Goal: Task Accomplishment & Management: Manage account settings

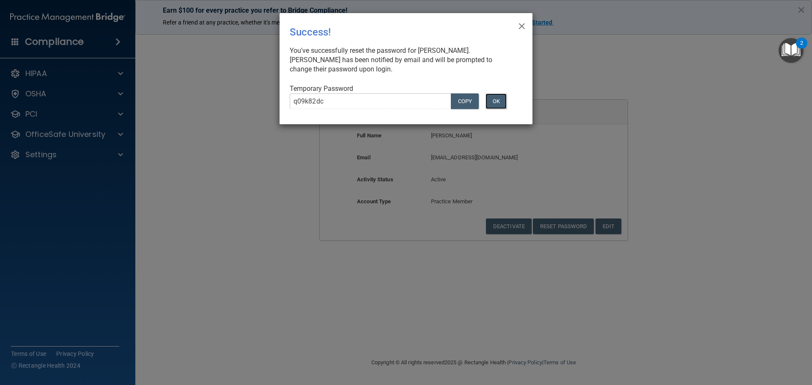
click at [486, 100] on button "OK" at bounding box center [495, 101] width 21 height 16
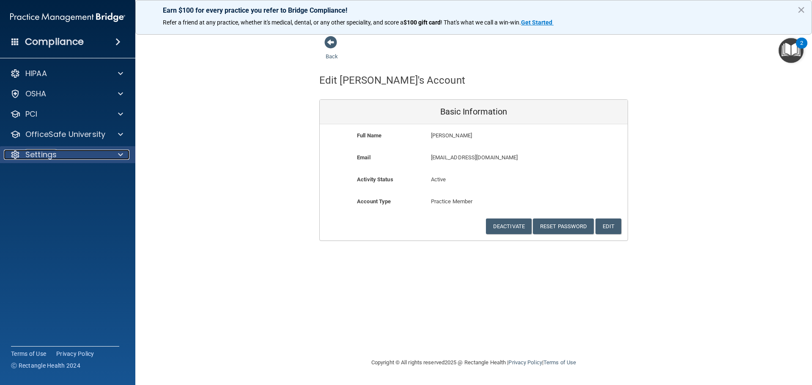
click at [105, 151] on div "Settings" at bounding box center [56, 155] width 105 height 10
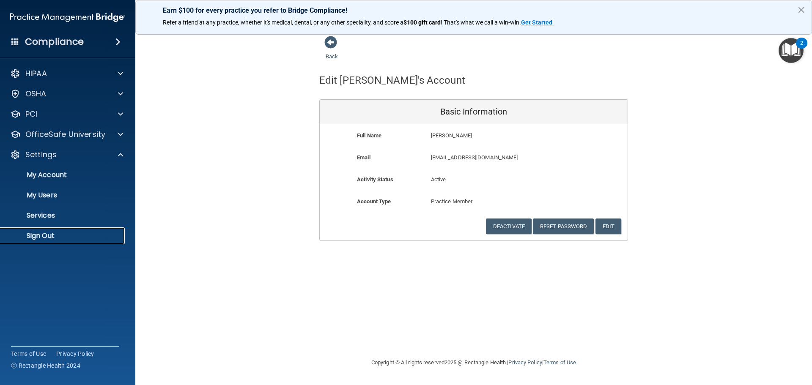
click at [36, 237] on p "Sign Out" at bounding box center [62, 236] width 115 height 8
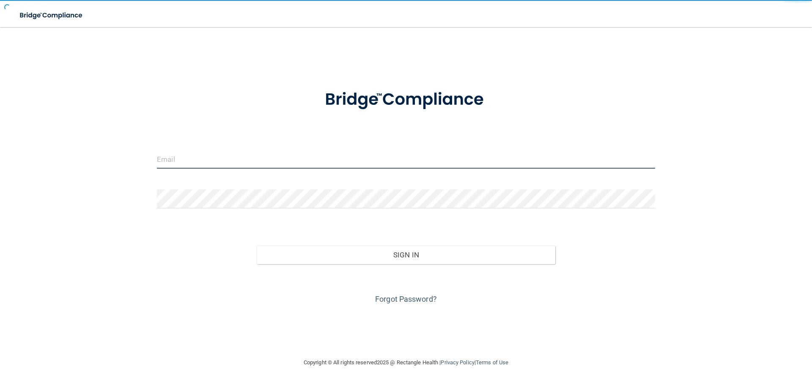
type input "[EMAIL_ADDRESS][DOMAIN_NAME]"
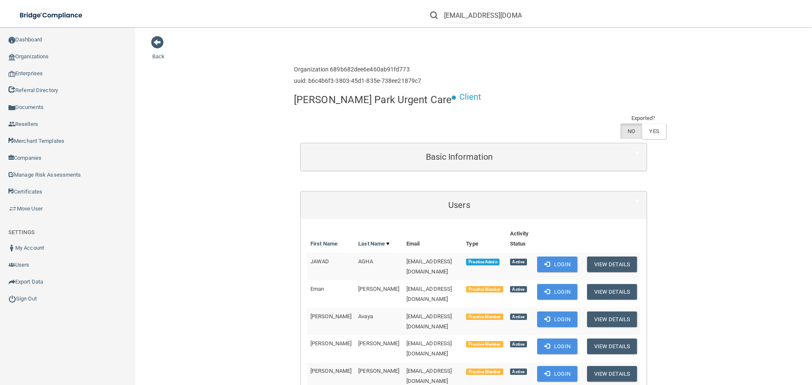
scroll to position [630, 0]
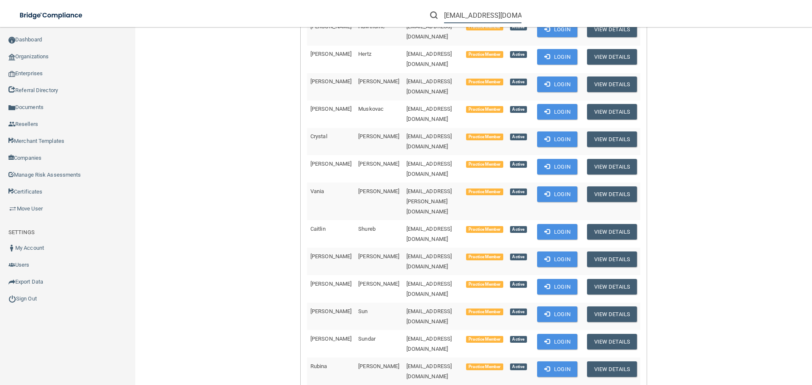
click at [486, 17] on input "[EMAIL_ADDRESS][DOMAIN_NAME]" at bounding box center [482, 16] width 77 height 16
paste input "RH-00097290"
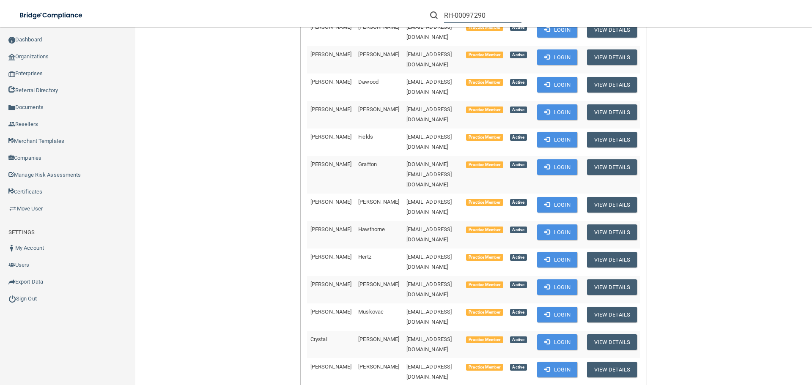
scroll to position [0, 0]
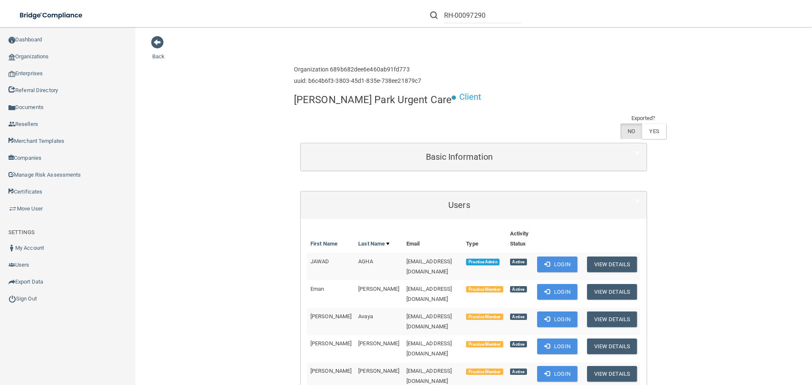
click at [466, 6] on li "RH-00097290" at bounding box center [476, 15] width 104 height 30
click at [464, 19] on input "RH-00097290" at bounding box center [482, 16] width 77 height 16
paste input "Clearly Cares Dental"
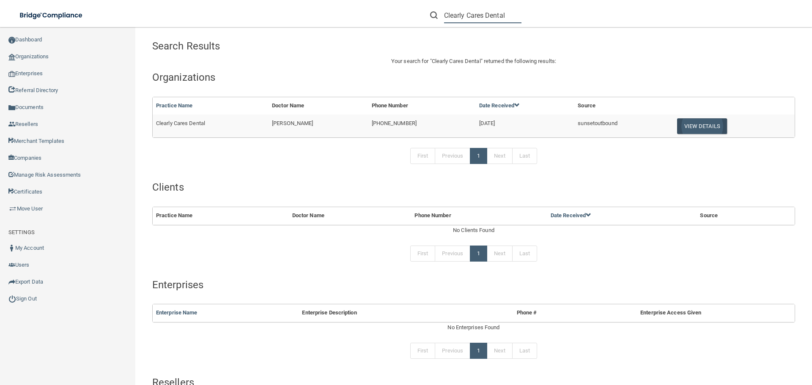
type input "Clearly Cares Dental"
click at [684, 126] on button "View Details" at bounding box center [702, 126] width 50 height 16
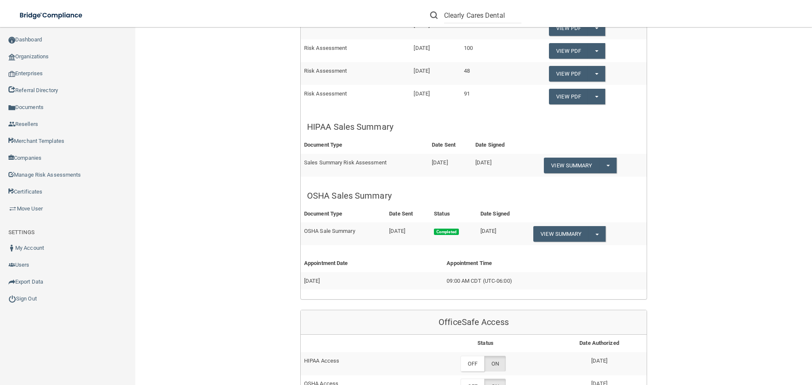
scroll to position [254, 0]
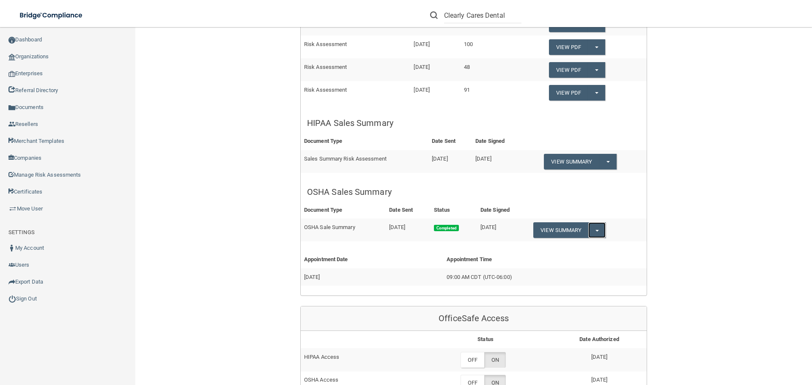
click at [601, 233] on button "Split button!" at bounding box center [596, 230] width 17 height 16
click at [601, 234] on button "Split button!" at bounding box center [596, 230] width 17 height 16
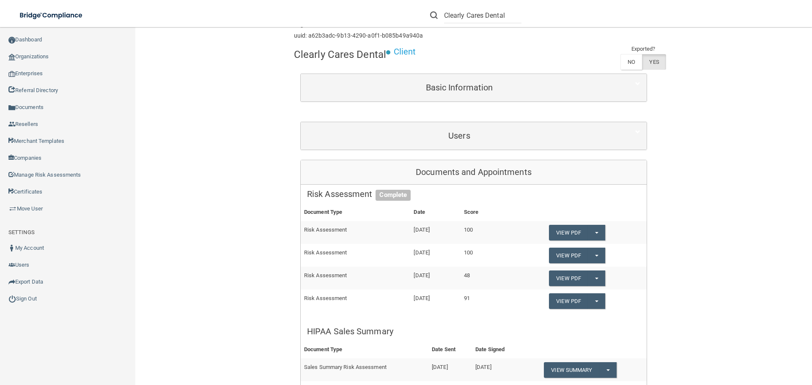
scroll to position [0, 0]
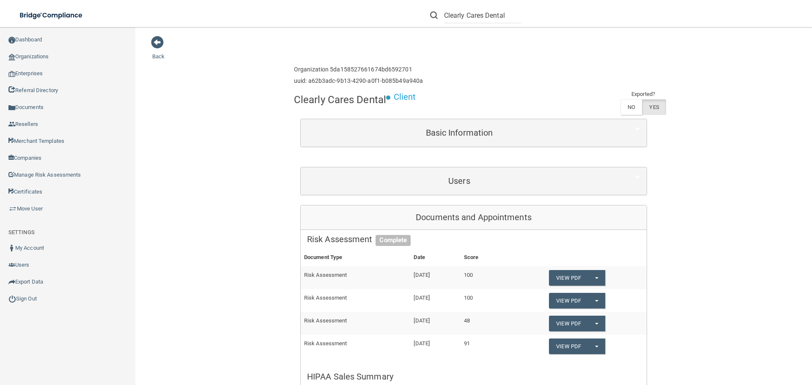
click at [432, 170] on div "Users" at bounding box center [474, 180] width 346 height 27
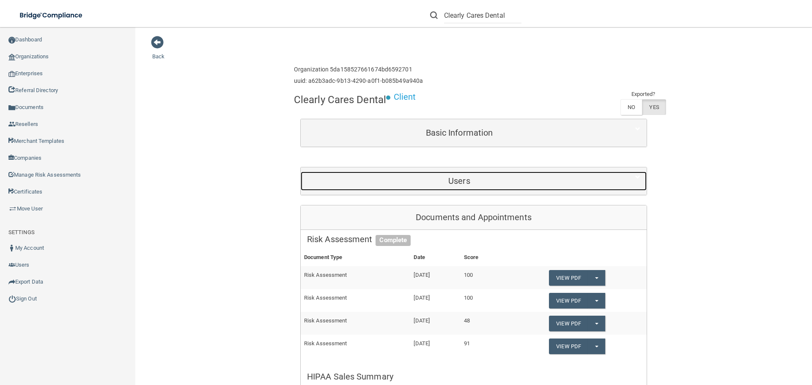
click at [438, 181] on h5 "Users" at bounding box center [459, 180] width 304 height 9
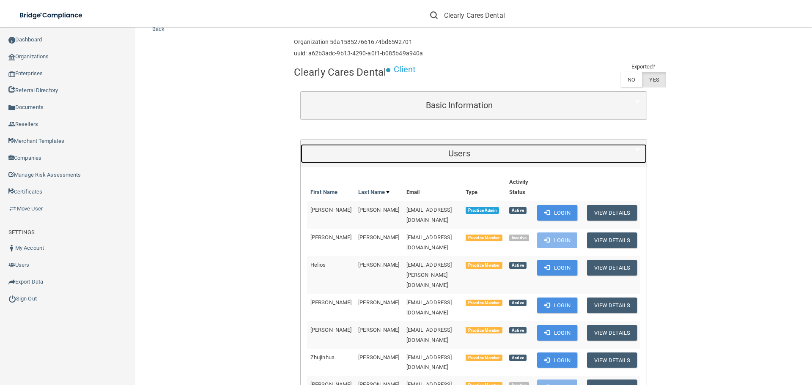
scroll to position [42, 0]
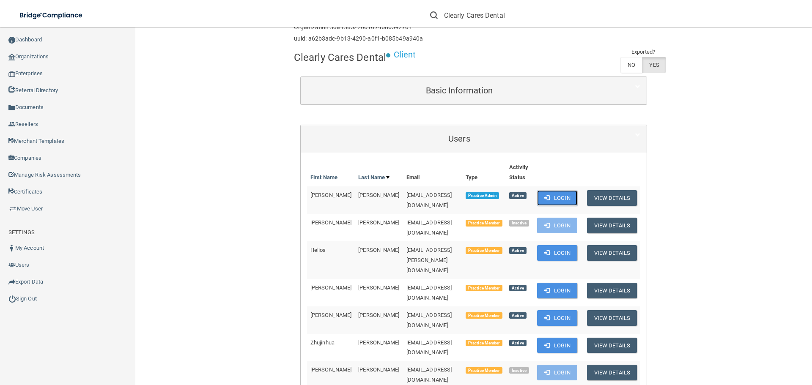
click at [555, 196] on button "Login" at bounding box center [557, 198] width 40 height 16
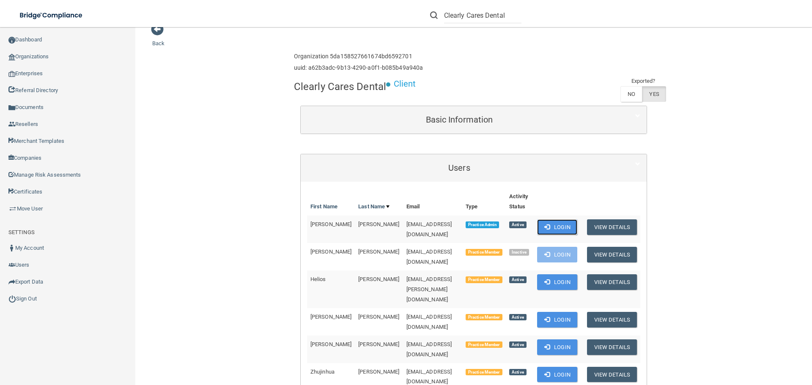
scroll to position [0, 0]
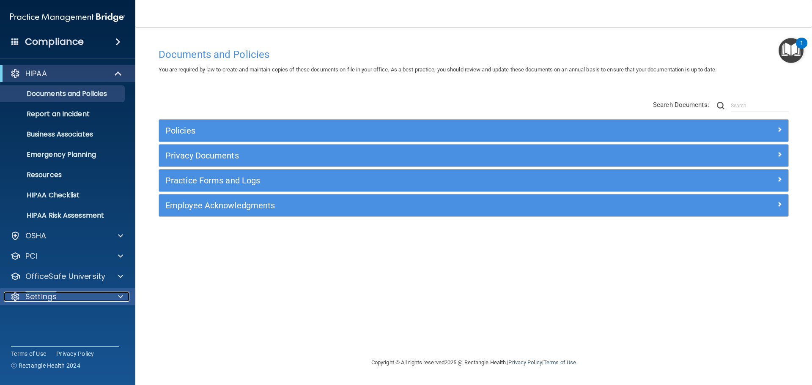
click at [74, 293] on div "Settings" at bounding box center [56, 297] width 105 height 10
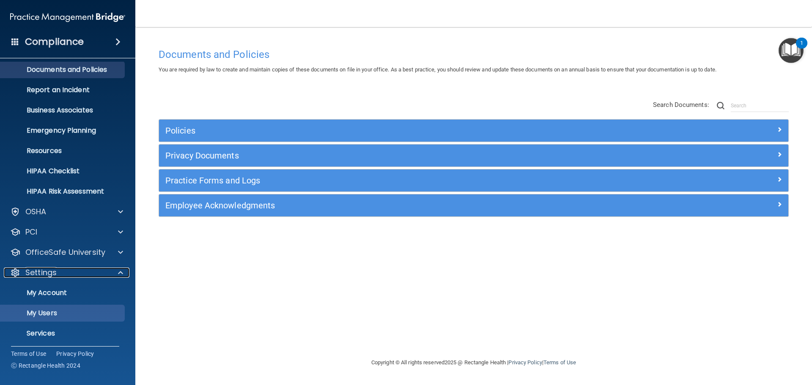
scroll to position [47, 0]
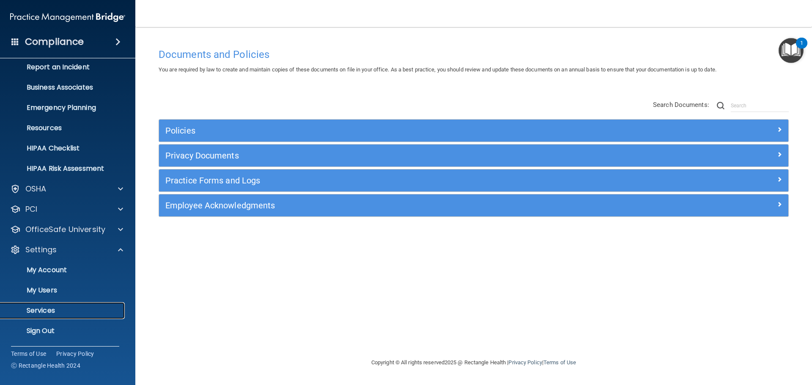
click at [52, 313] on p "Services" at bounding box center [62, 311] width 115 height 8
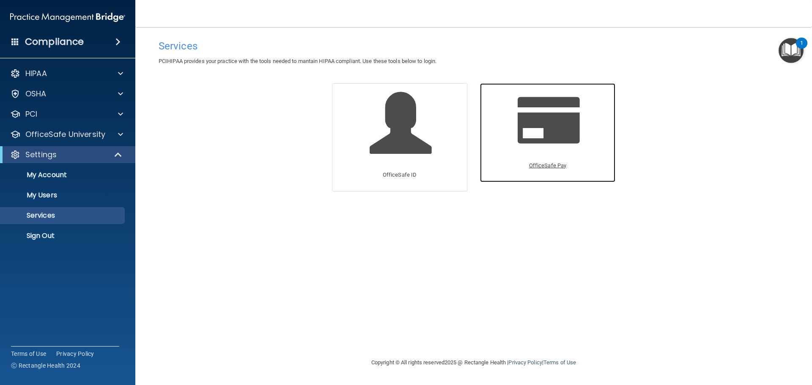
click at [537, 127] on span at bounding box center [558, 120] width 80 height 54
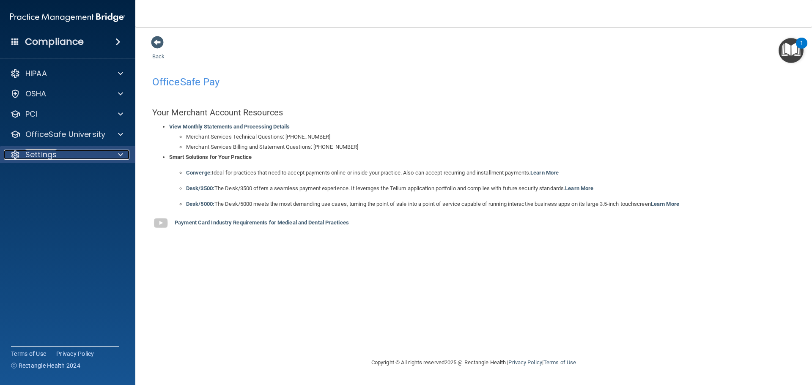
click at [71, 152] on div "Settings" at bounding box center [56, 155] width 105 height 10
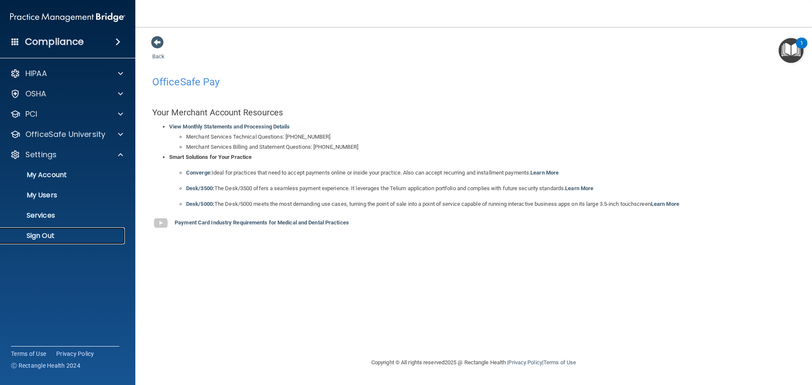
click at [49, 233] on p "Sign Out" at bounding box center [62, 236] width 115 height 8
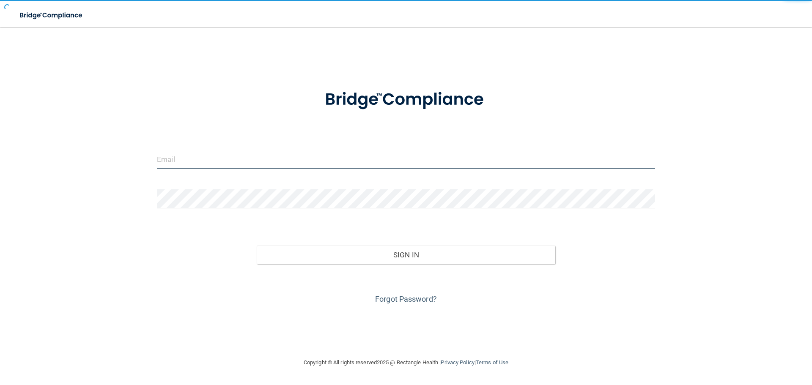
type input "[EMAIL_ADDRESS][DOMAIN_NAME]"
